Goal: Task Accomplishment & Management: Manage account settings

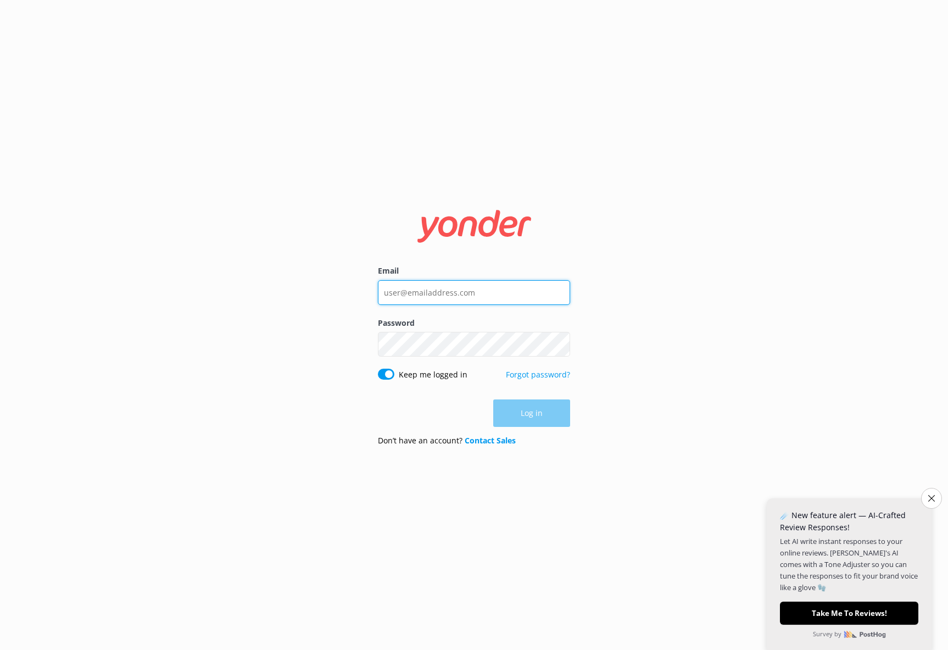
click at [409, 291] on input "Email" at bounding box center [474, 292] width 192 height 25
type input "[EMAIL_ADDRESS][DOMAIN_NAME]"
